Goal: Obtain resource: Download file/media

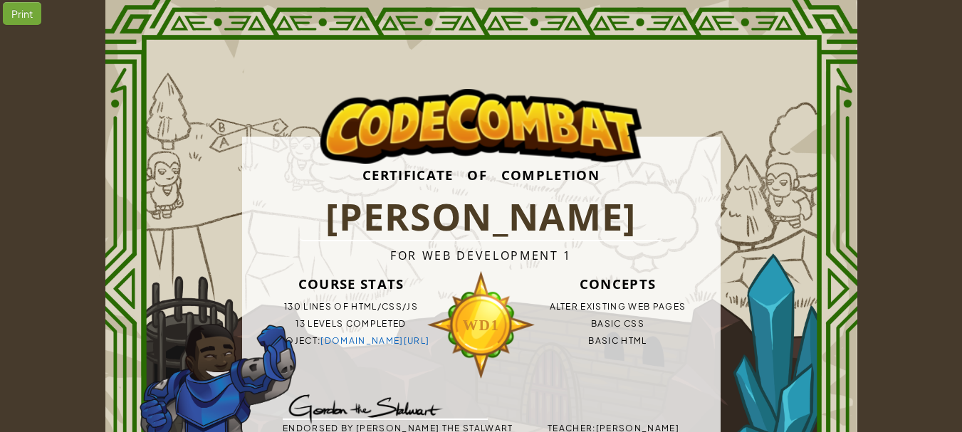
click at [16, 14] on div "Print" at bounding box center [22, 13] width 38 height 23
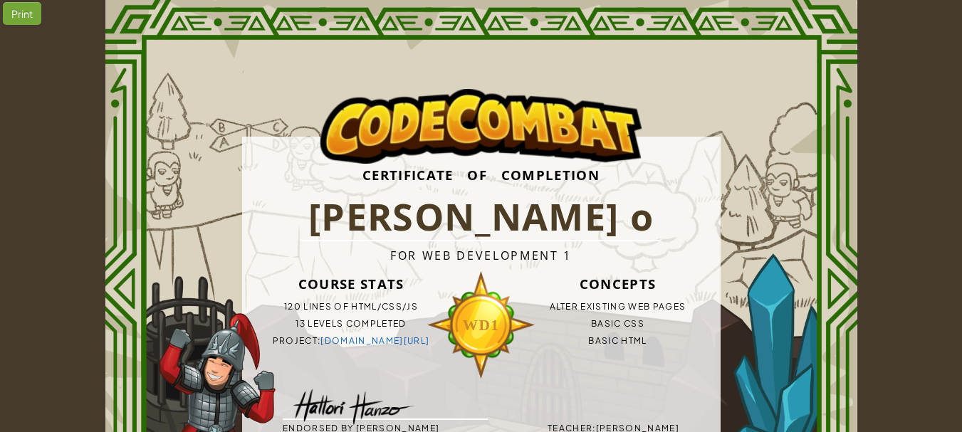
click at [18, 13] on div "Print" at bounding box center [22, 13] width 38 height 23
